Goal: Book appointment/travel/reservation

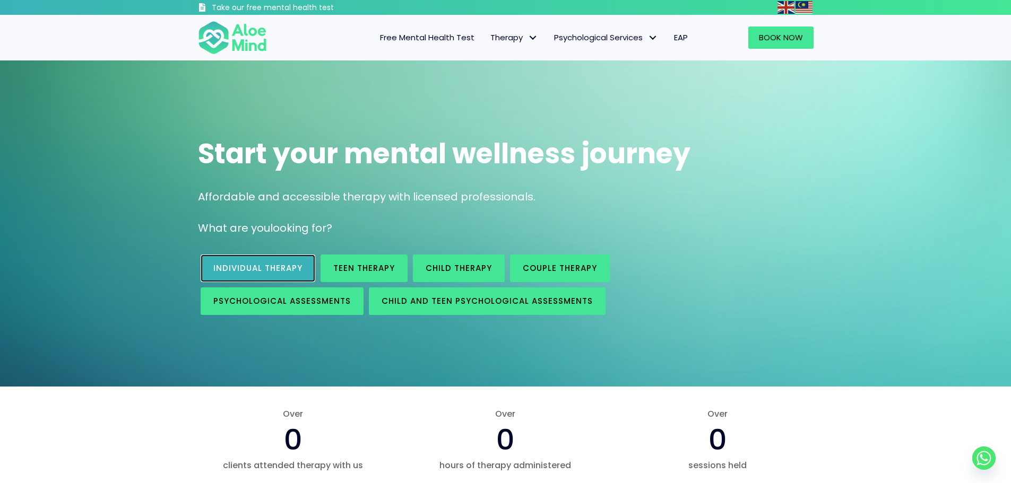
click at [239, 274] on link "Individual therapy" at bounding box center [258, 269] width 115 height 28
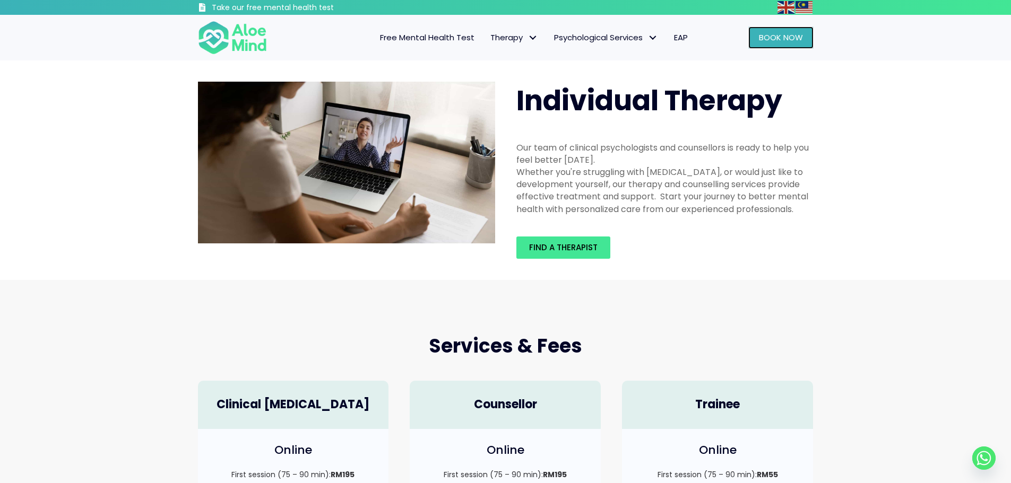
click at [767, 37] on span "Book Now" at bounding box center [781, 37] width 44 height 11
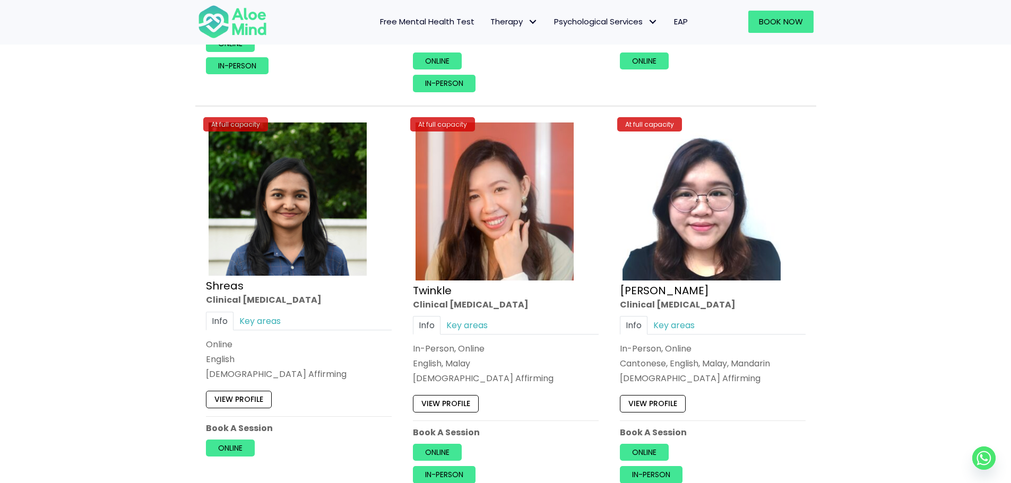
scroll to position [4086, 0]
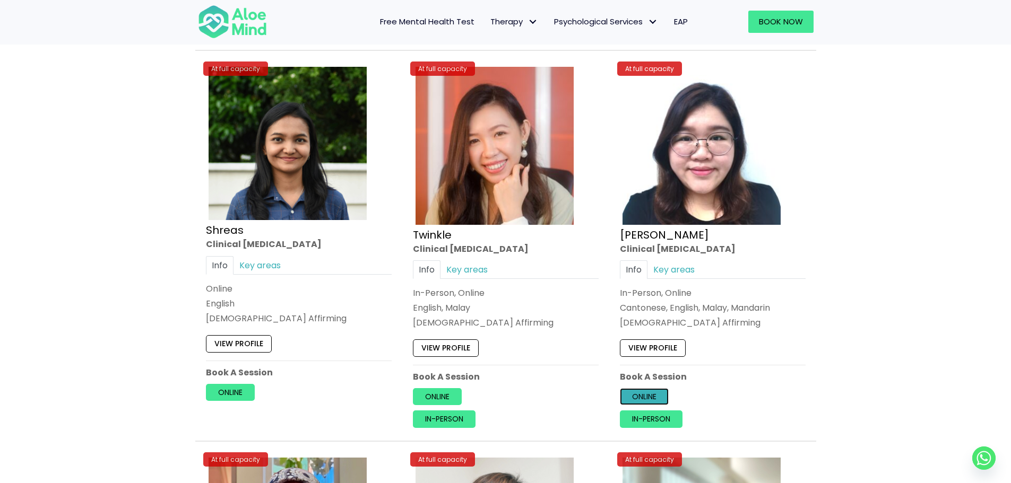
click at [651, 403] on link "Online" at bounding box center [644, 396] width 49 height 17
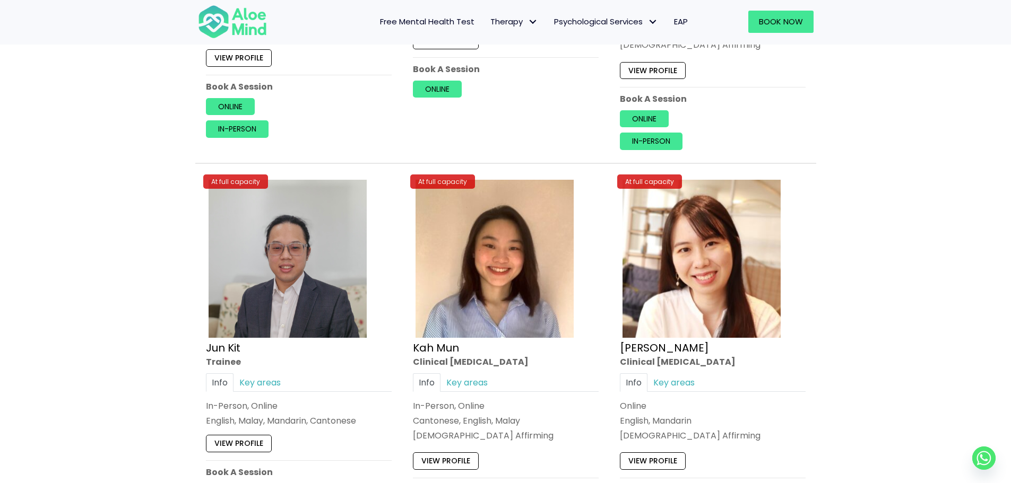
scroll to position [3749, 0]
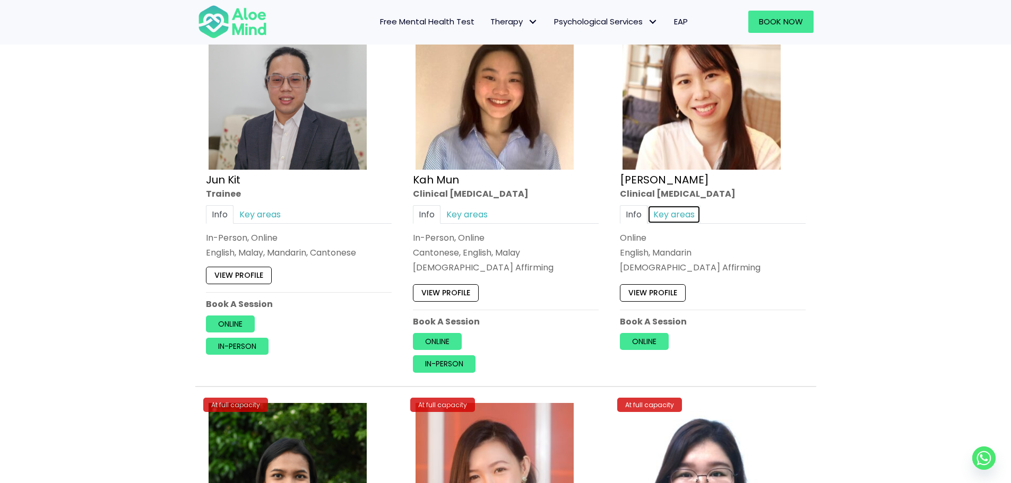
click at [648, 216] on link "Key areas" at bounding box center [673, 214] width 53 height 19
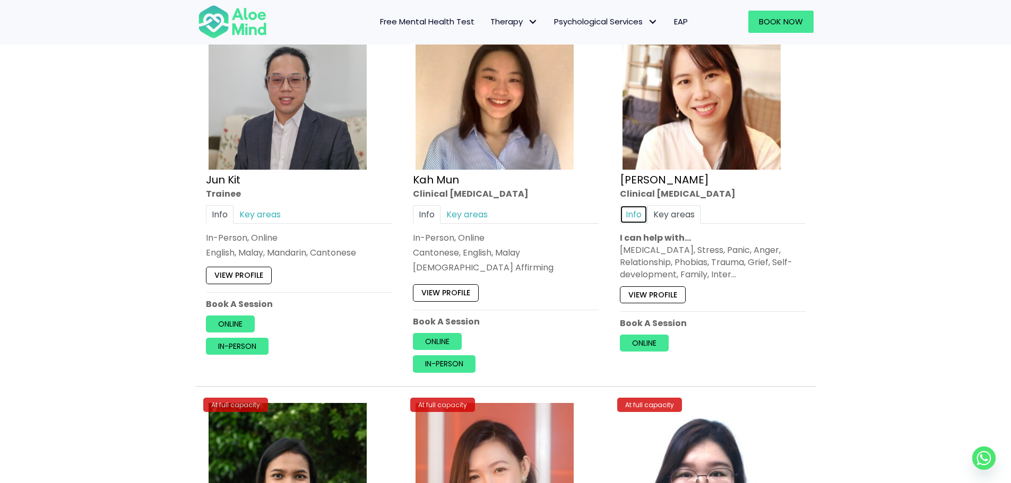
click at [641, 216] on link "Info" at bounding box center [634, 214] width 28 height 19
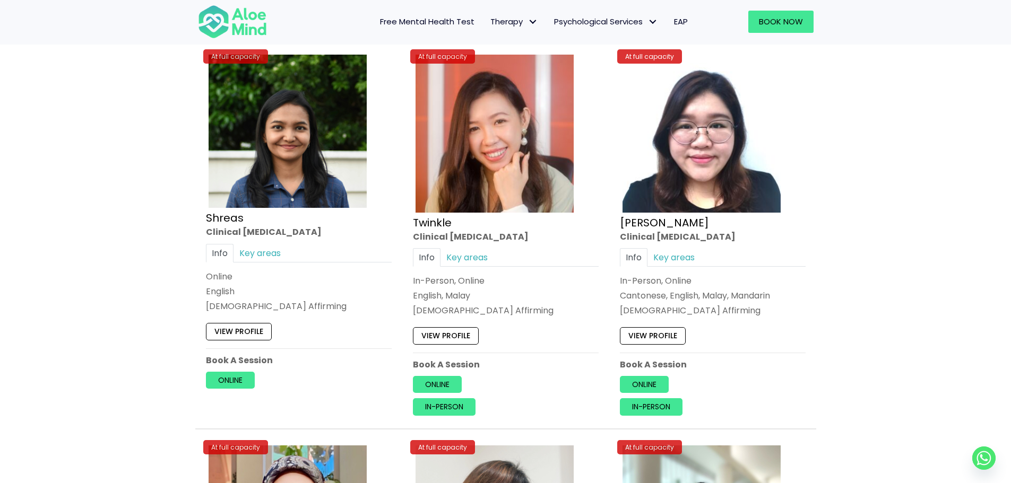
scroll to position [4121, 0]
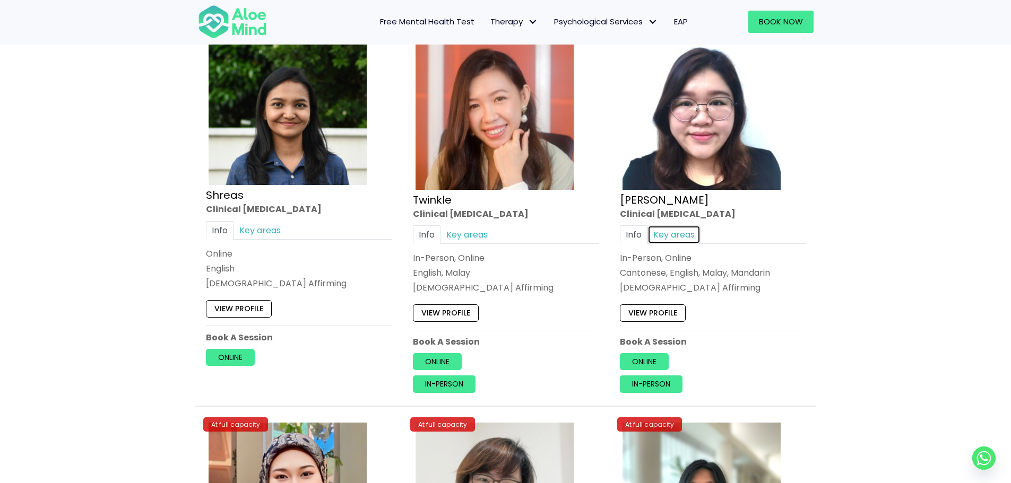
click at [657, 240] on link "Key areas" at bounding box center [673, 235] width 53 height 19
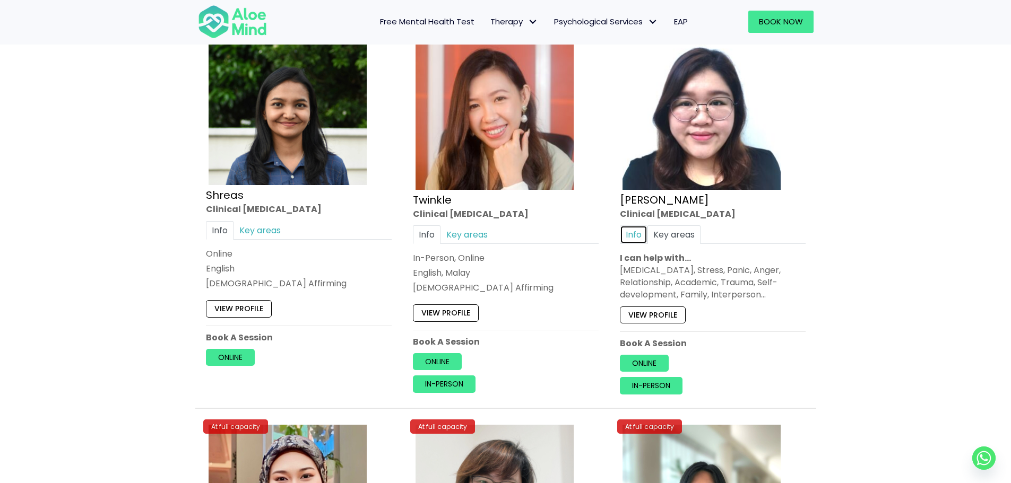
click at [646, 232] on link "Info" at bounding box center [634, 235] width 28 height 19
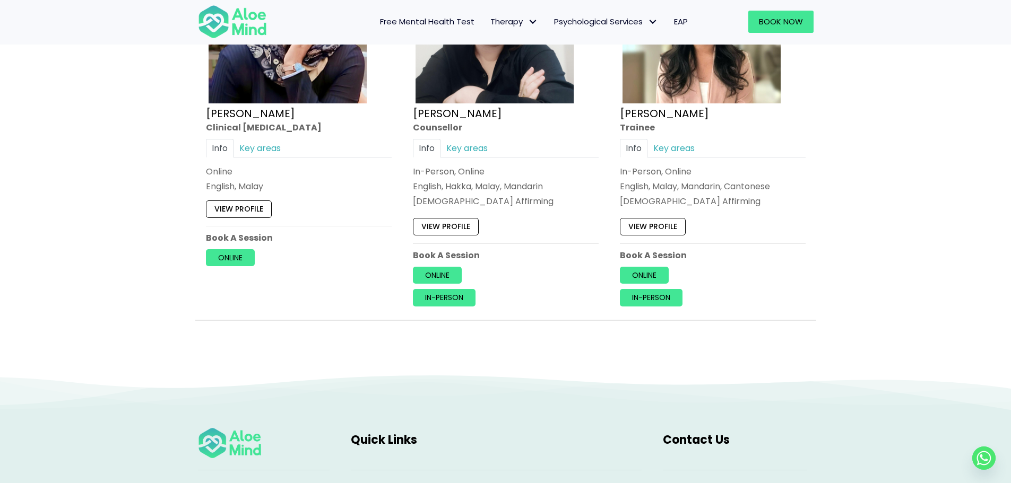
scroll to position [4864, 0]
